Goal: Task Accomplishment & Management: Use online tool/utility

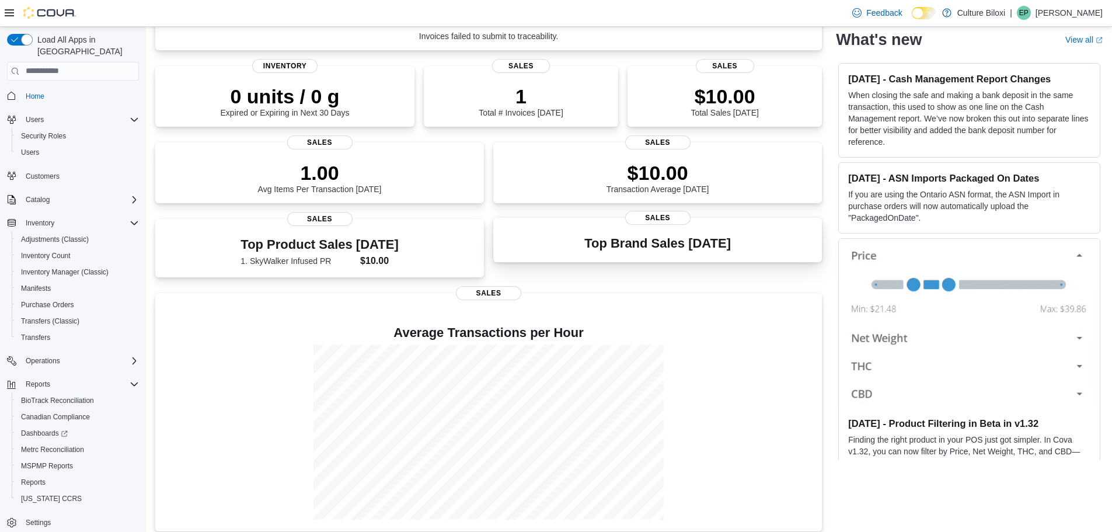
scroll to position [140, 0]
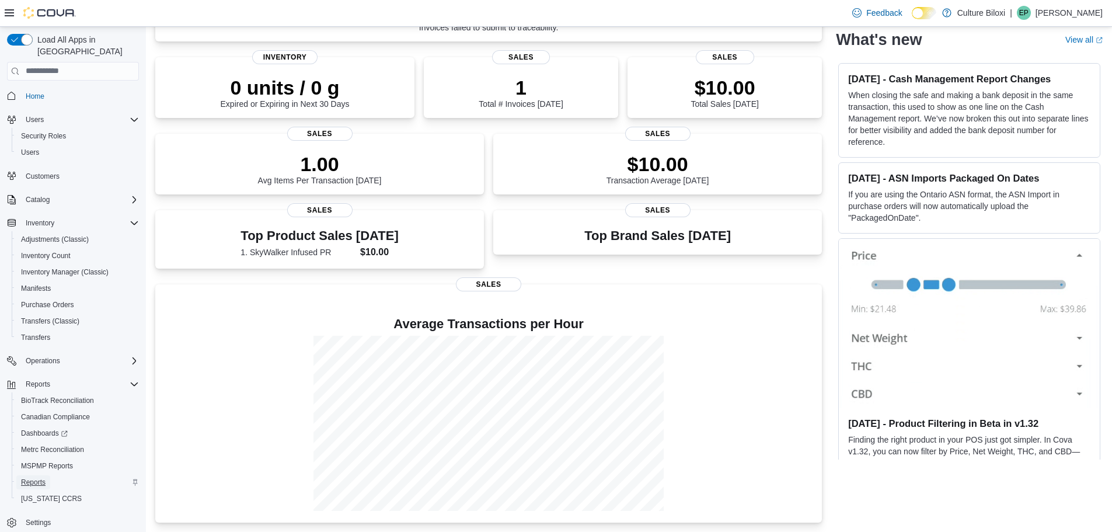
click at [34, 477] on span "Reports" at bounding box center [33, 481] width 25 height 9
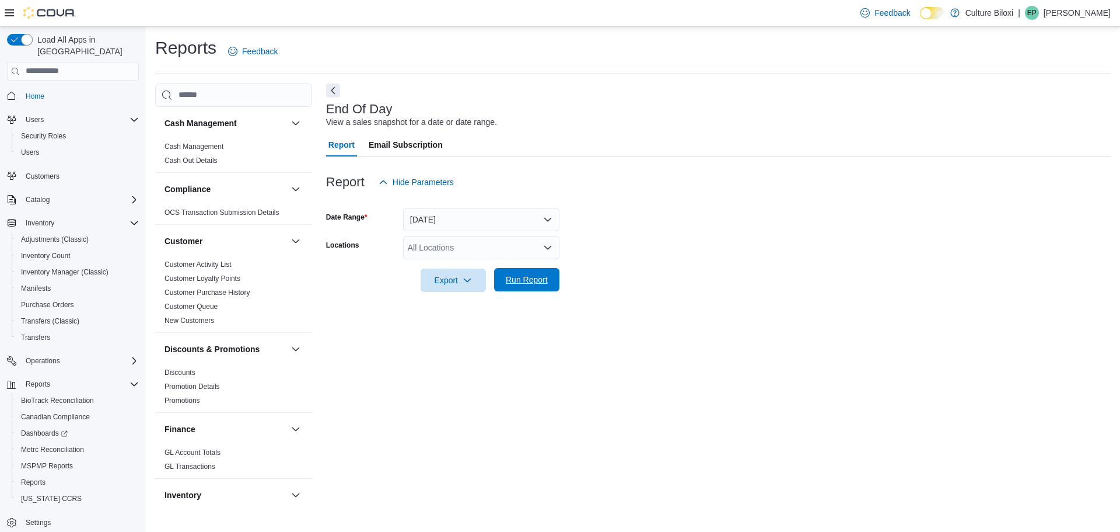
click at [528, 280] on span "Run Report" at bounding box center [527, 280] width 42 height 12
